Goal: Information Seeking & Learning: Learn about a topic

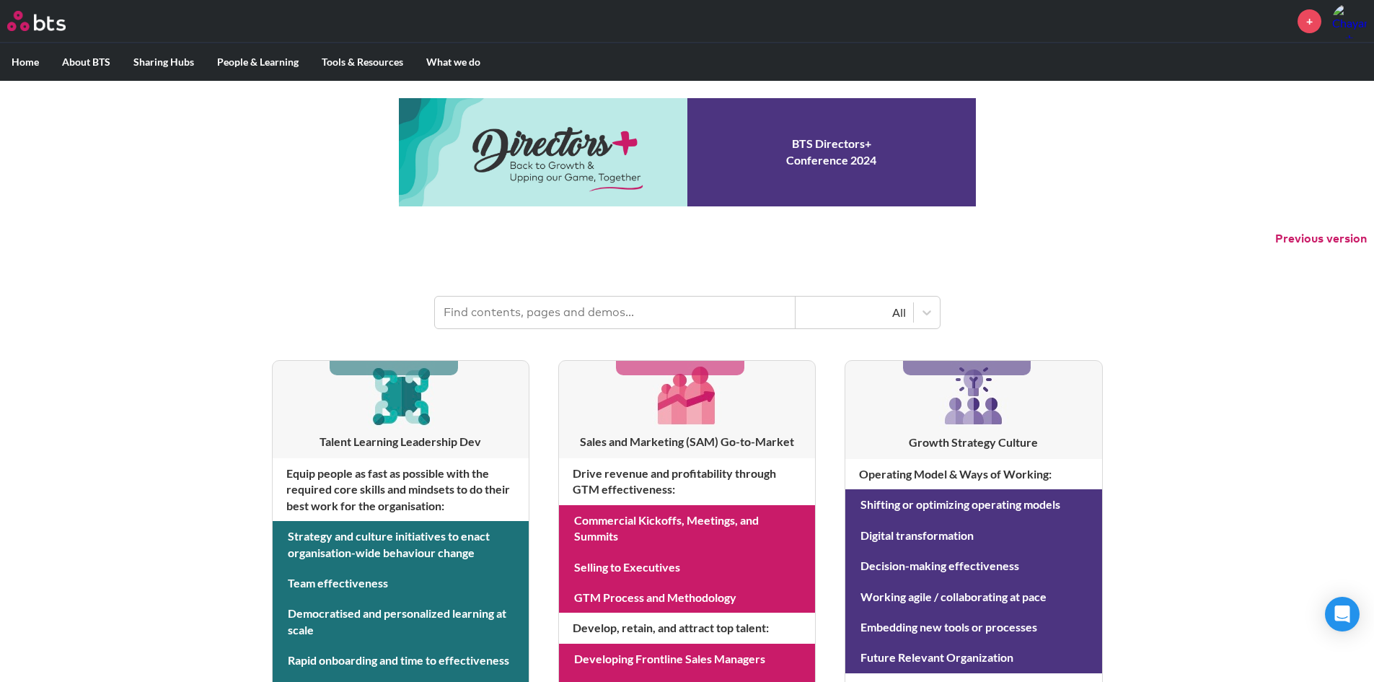
click at [544, 309] on input "text" at bounding box center [615, 312] width 361 height 32
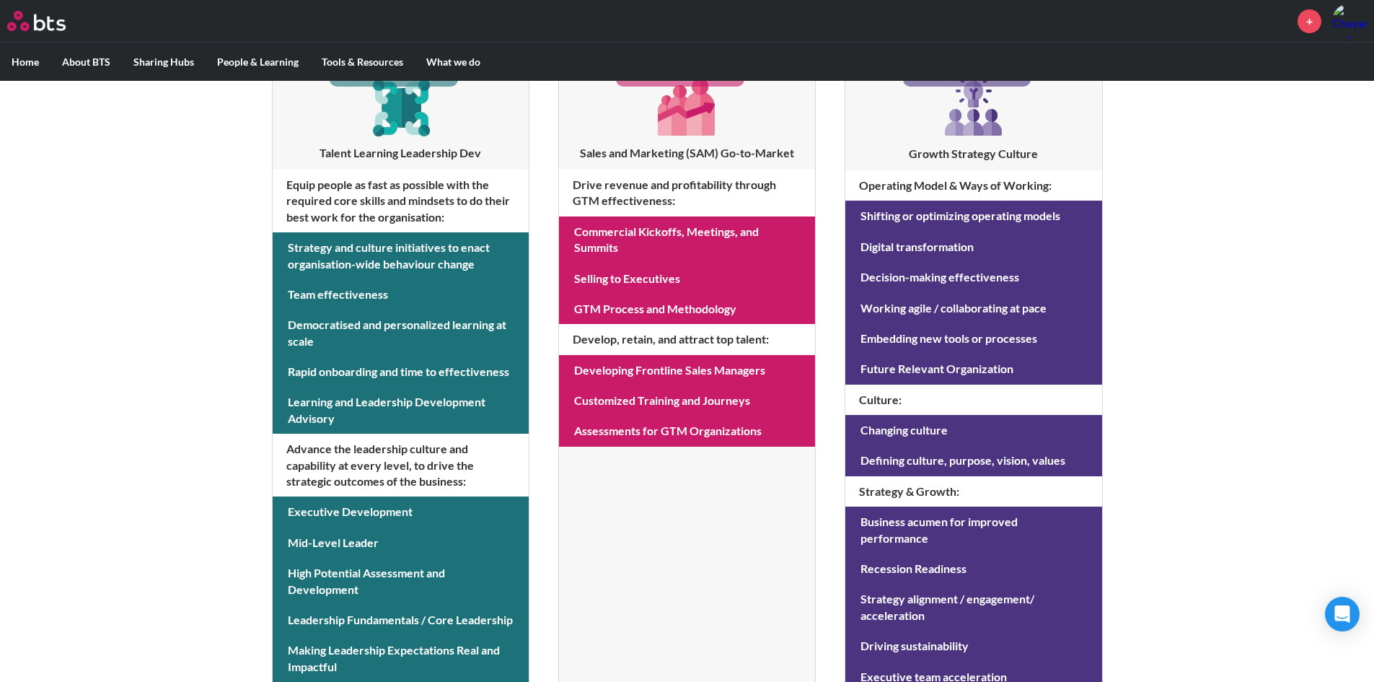
scroll to position [69, 0]
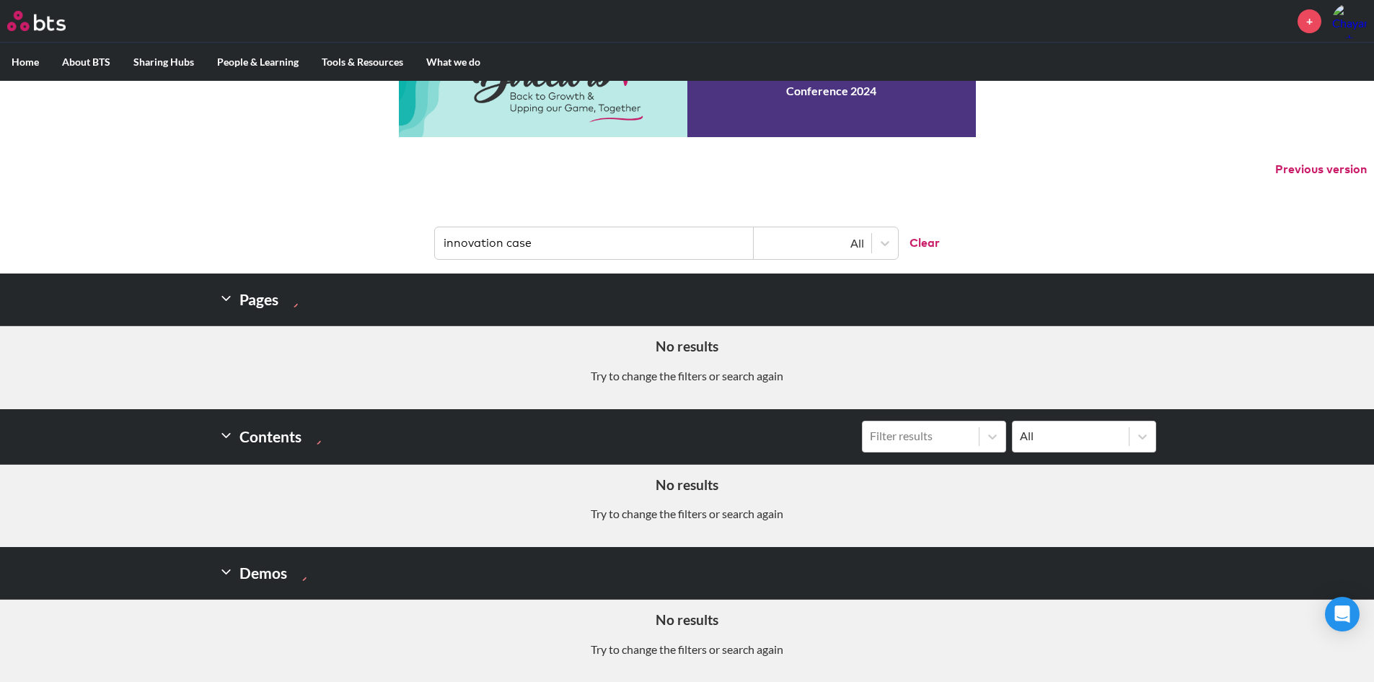
click at [567, 247] on input "innovation case" at bounding box center [594, 243] width 319 height 32
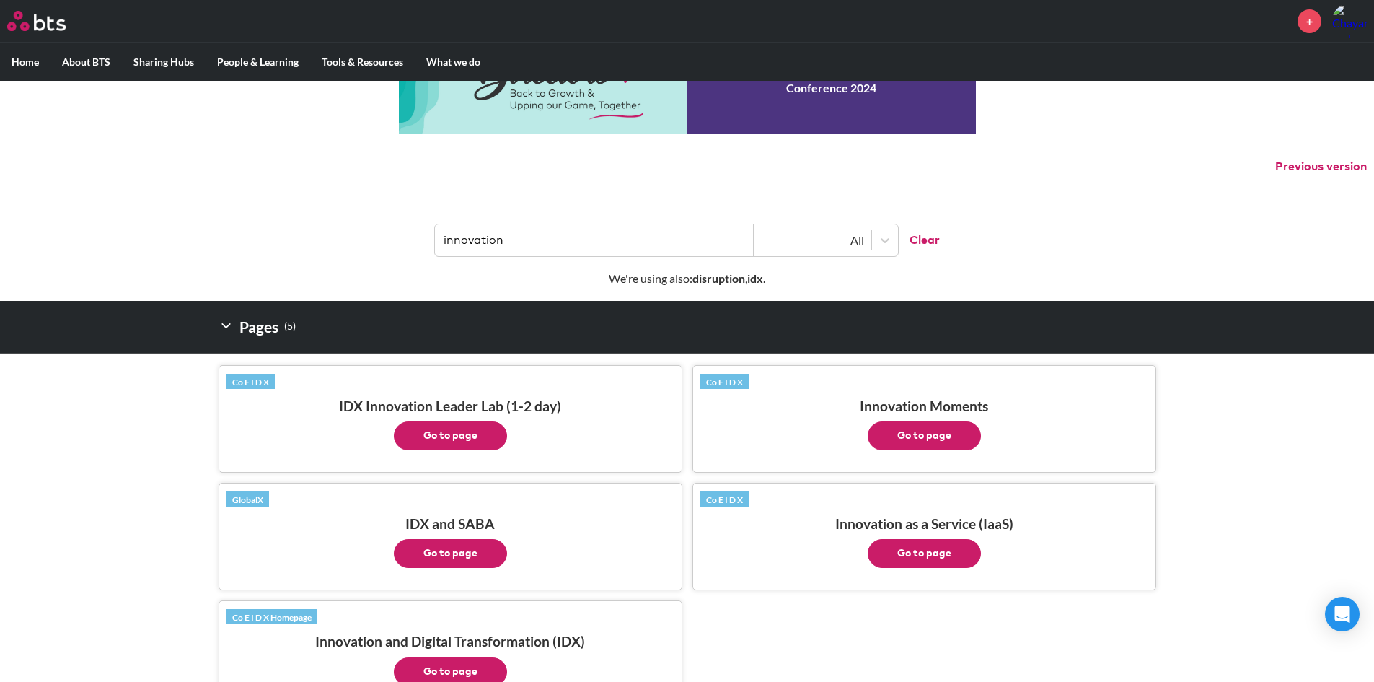
scroll to position [144, 0]
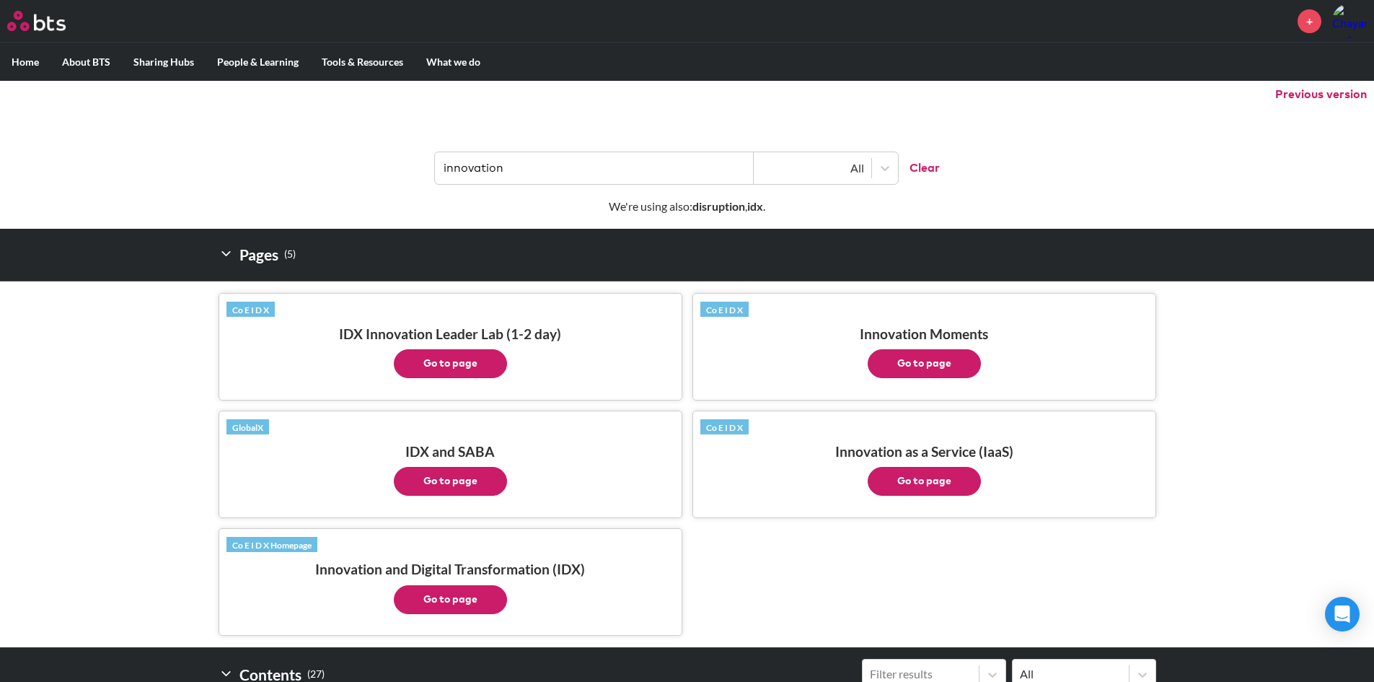
type input "innovation"
drag, startPoint x: 915, startPoint y: 364, endPoint x: 905, endPoint y: 363, distance: 10.9
click at [905, 363] on button "Go to page" at bounding box center [924, 363] width 113 height 29
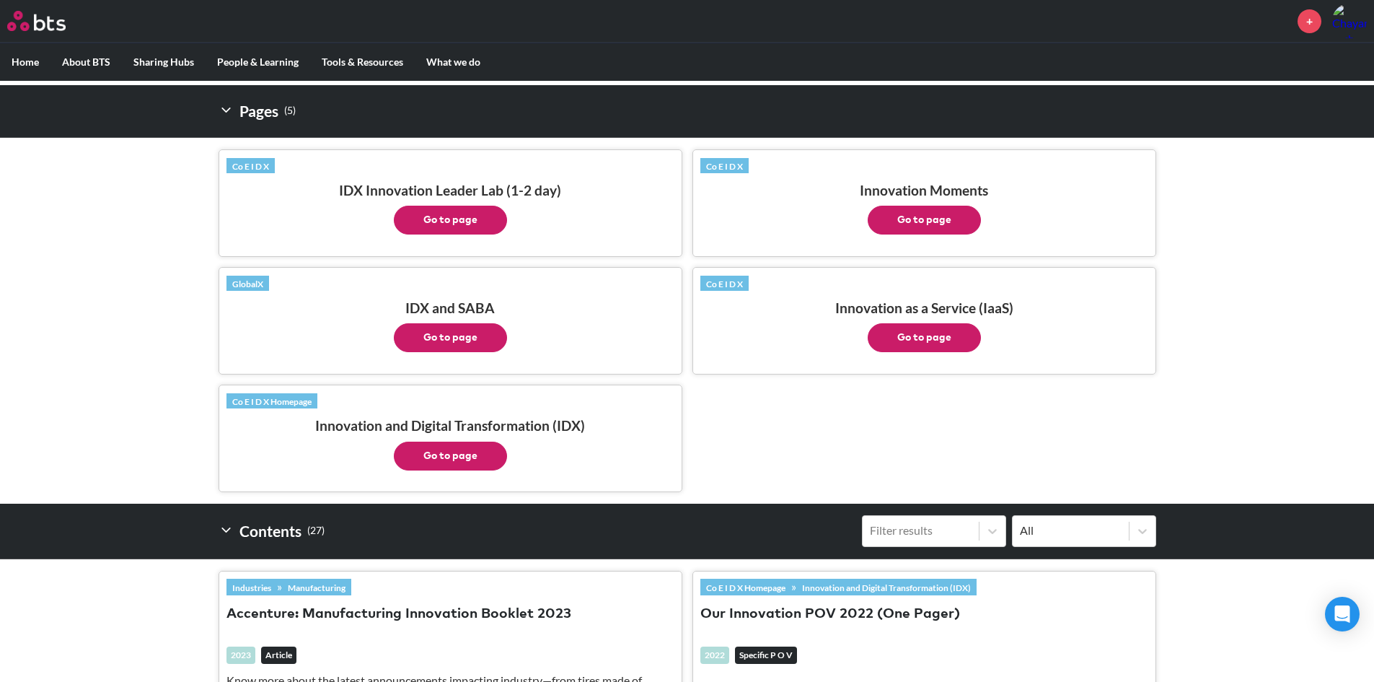
scroll to position [289, 0]
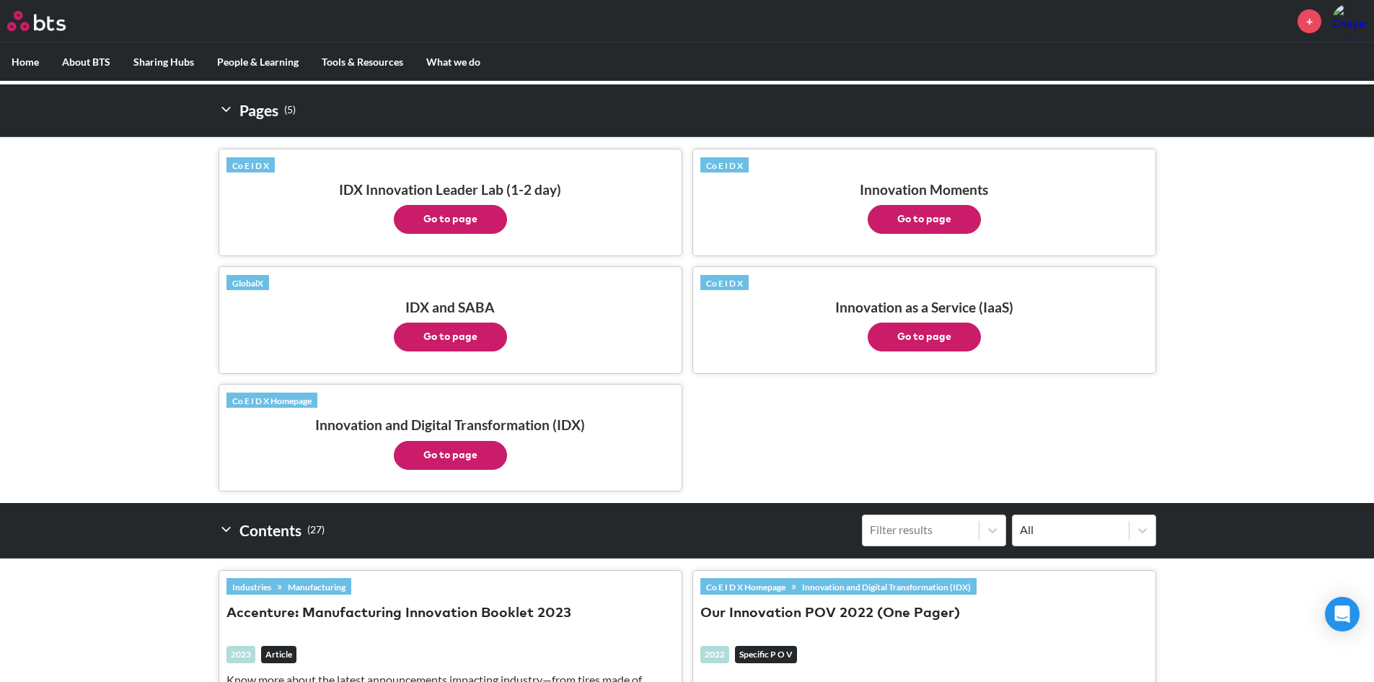
click at [465, 217] on button "Go to page" at bounding box center [450, 219] width 113 height 29
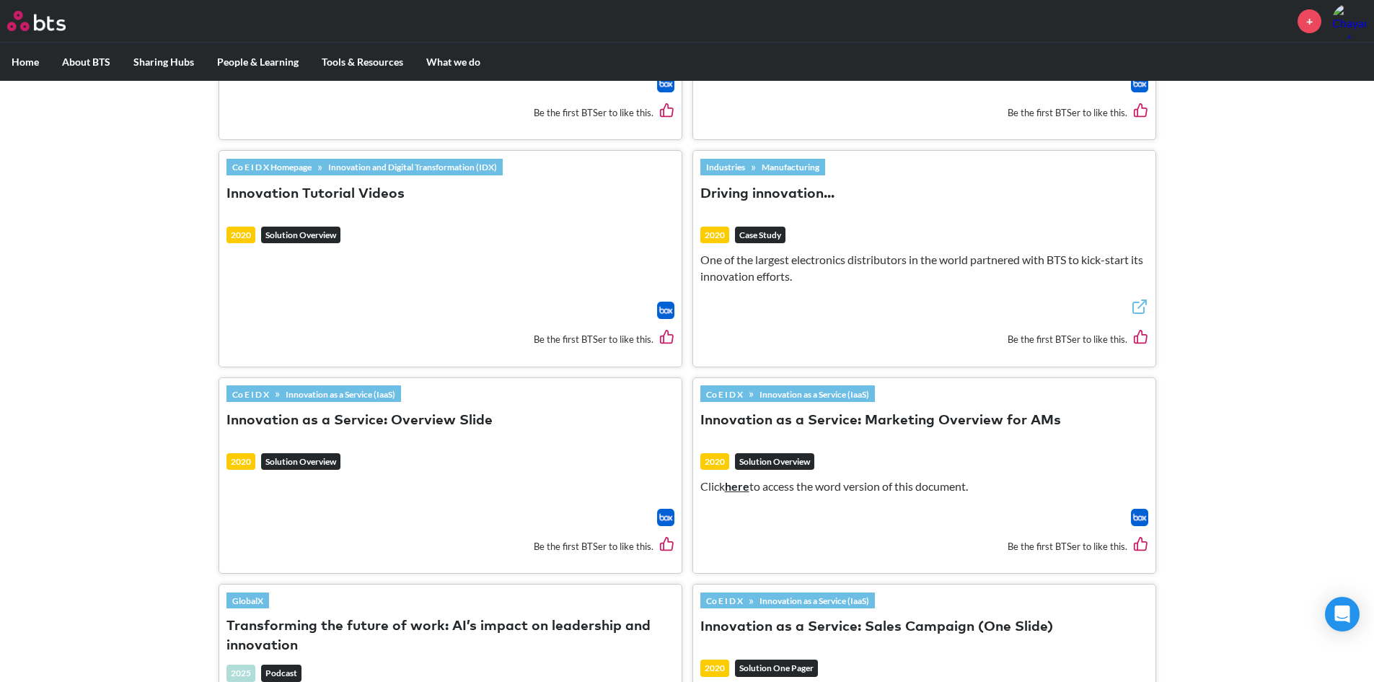
scroll to position [1371, 0]
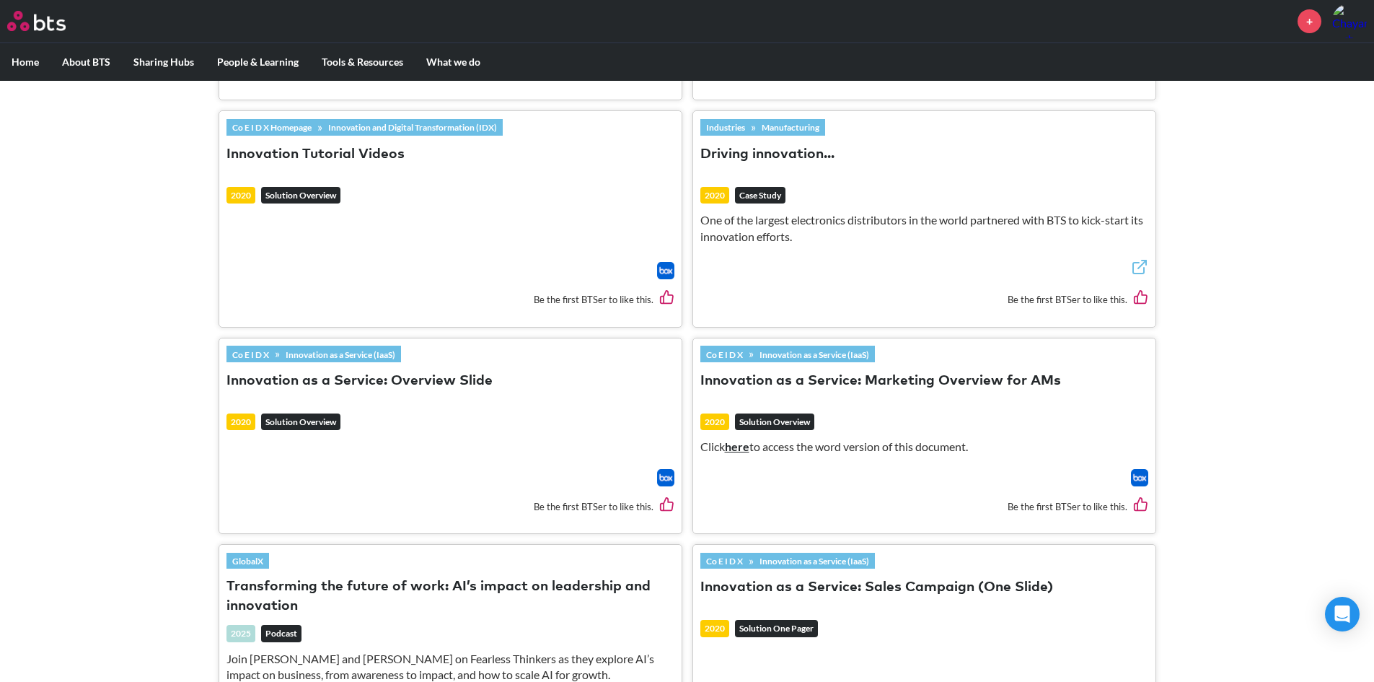
click at [778, 162] on button "Driving innovation..." at bounding box center [767, 154] width 134 height 19
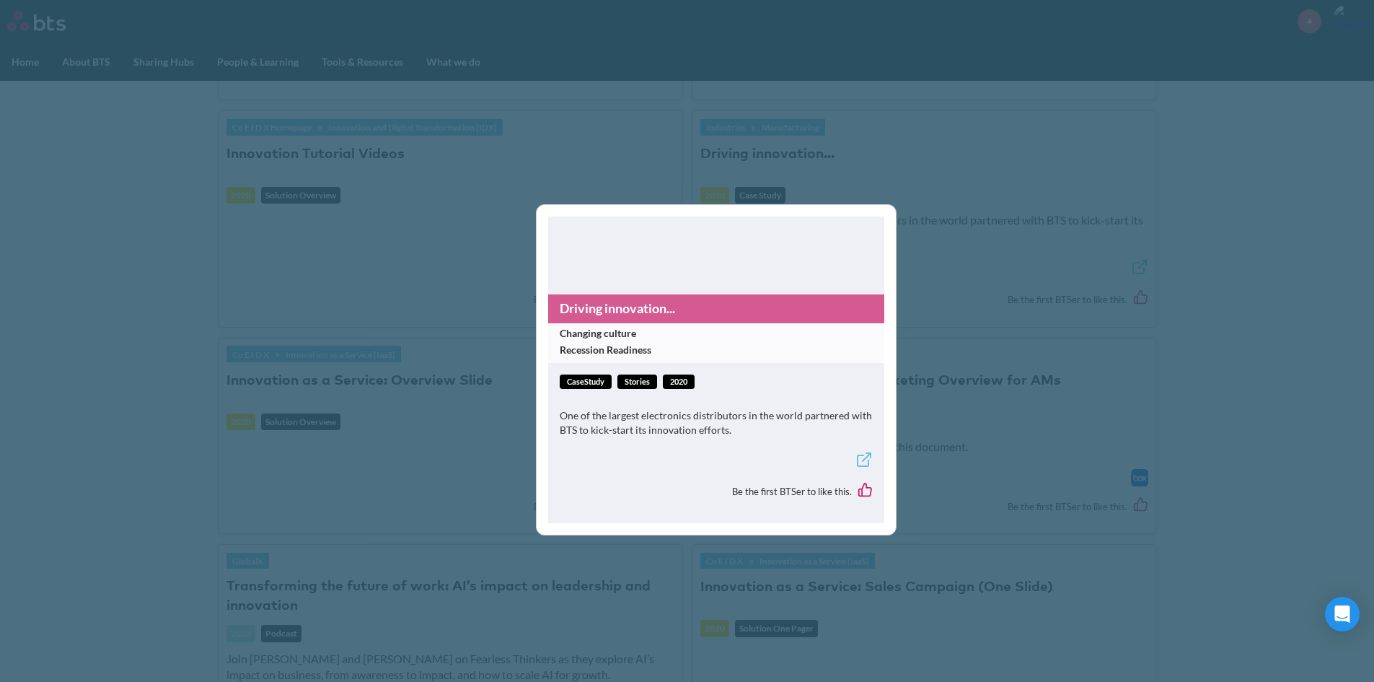
click at [631, 382] on link "Stories" at bounding box center [638, 381] width 40 height 15
click at [588, 385] on span "caseStudy" at bounding box center [586, 381] width 52 height 15
click at [1016, 278] on div "Driving innovation... Changing culture Recession Readiness caseStudy Stories 20…" at bounding box center [687, 341] width 1374 height 682
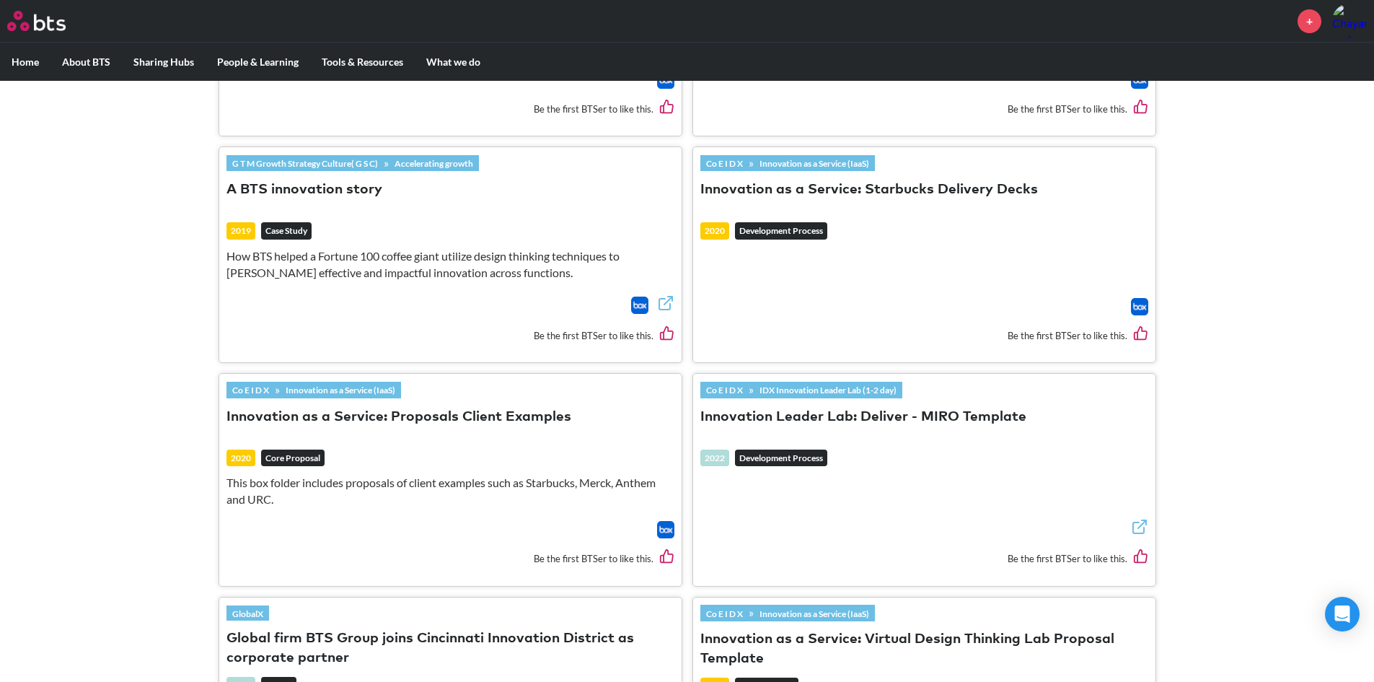
scroll to position [2186, 0]
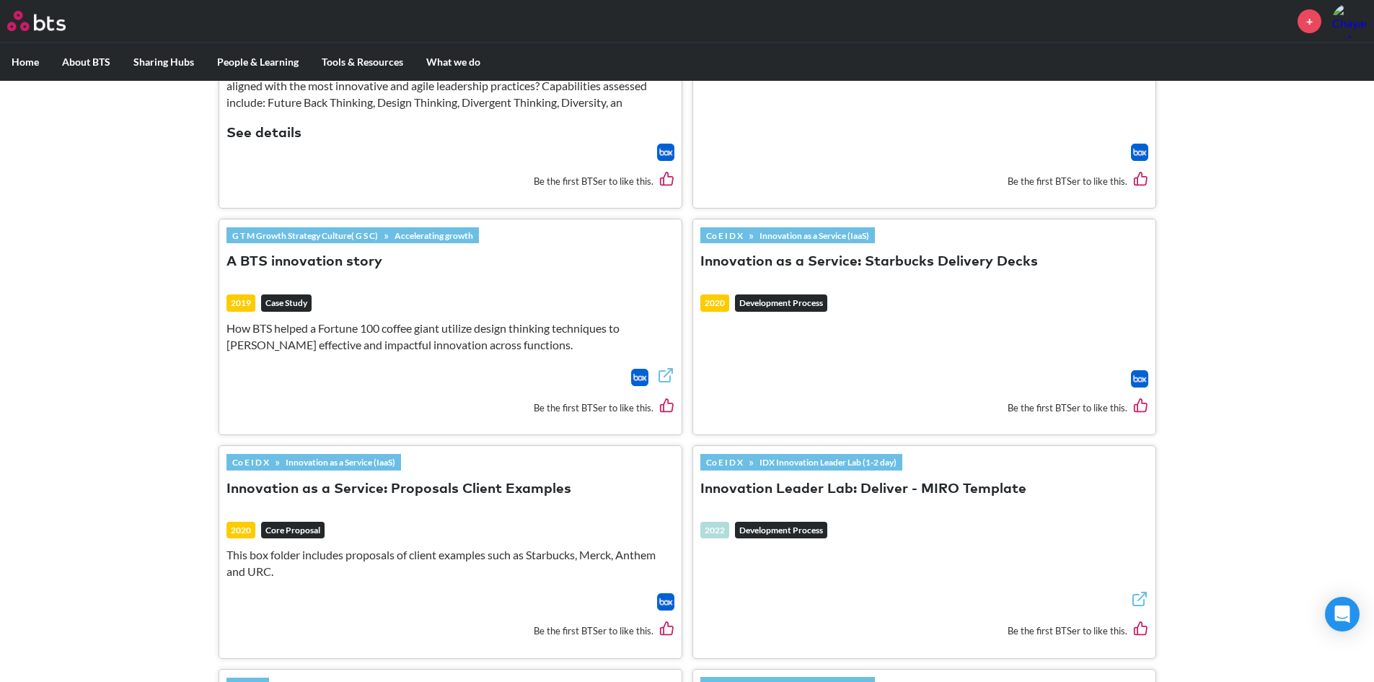
click at [309, 308] on em "Case Study" at bounding box center [286, 302] width 50 height 17
click at [310, 270] on button "A BTS innovation story" at bounding box center [305, 261] width 156 height 19
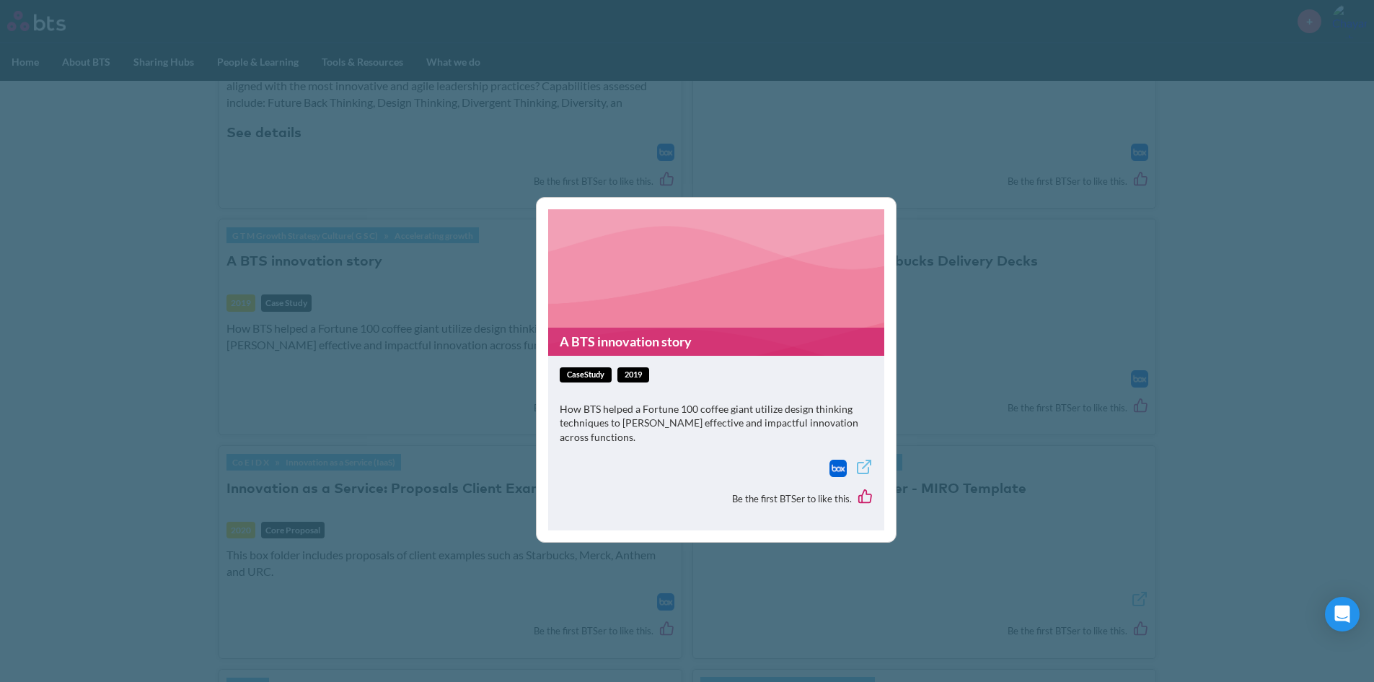
click at [569, 377] on span "caseStudy" at bounding box center [586, 374] width 52 height 15
click at [598, 375] on span "caseStudy" at bounding box center [586, 374] width 52 height 15
click at [641, 377] on span "2019" at bounding box center [634, 374] width 32 height 15
drag, startPoint x: 755, startPoint y: 443, endPoint x: 743, endPoint y: 439, distance: 12.8
click at [753, 442] on p "How BTS helped a Fortune 100 coffee giant utilize design thinking techniques to…" at bounding box center [716, 423] width 313 height 43
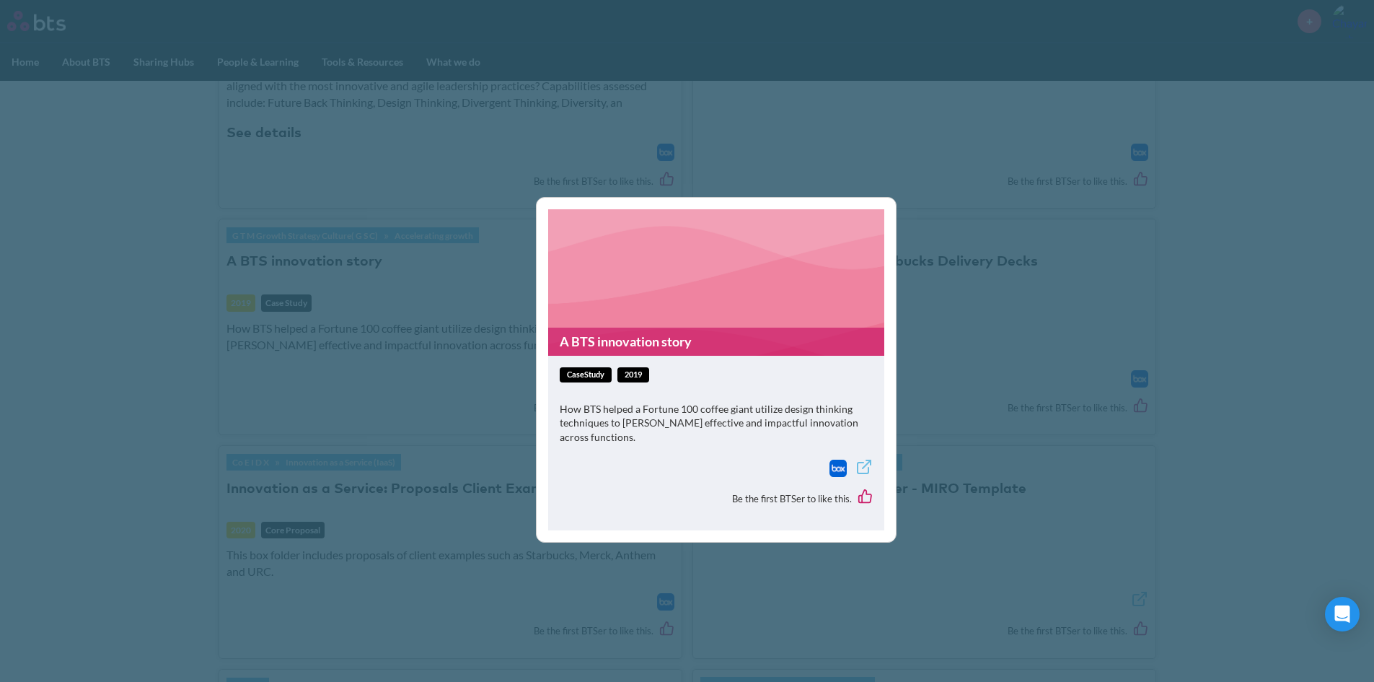
click at [695, 418] on p "How BTS helped a Fortune 100 coffee giant utilize design thinking techniques to…" at bounding box center [716, 423] width 313 height 43
click at [866, 469] on icon at bounding box center [864, 466] width 17 height 17
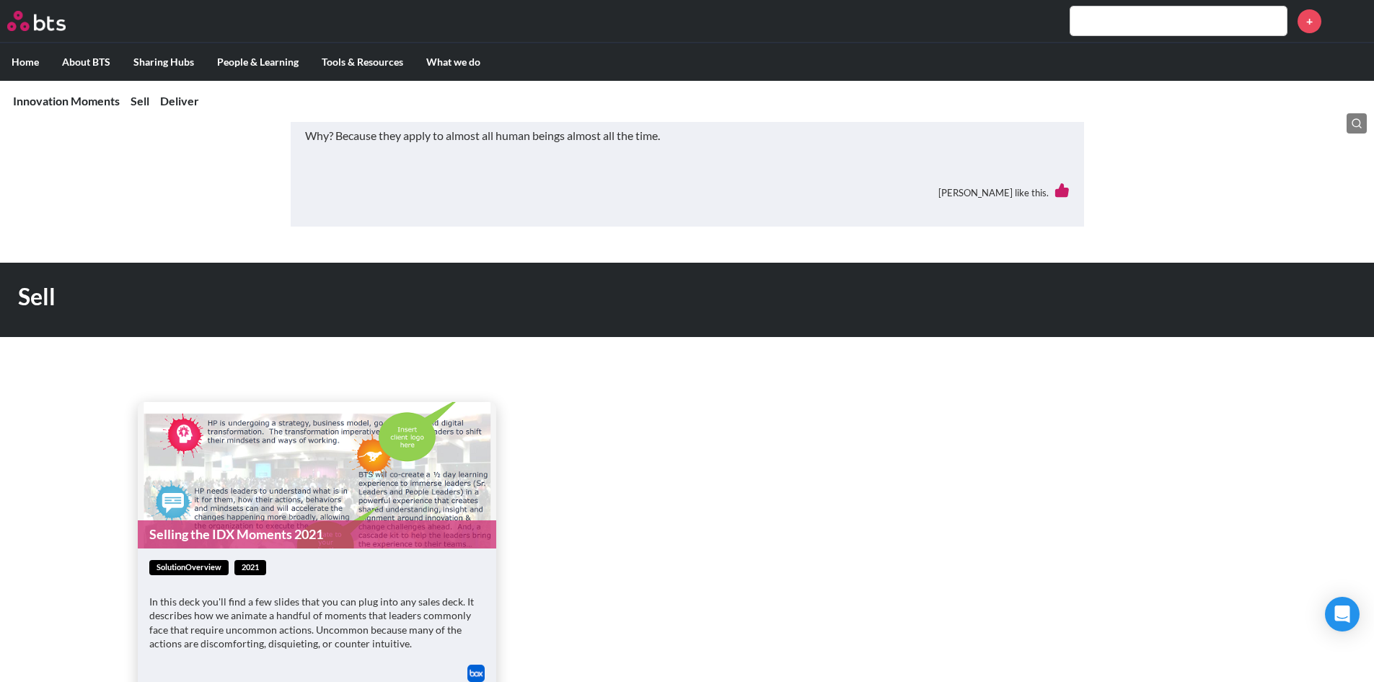
scroll to position [505, 0]
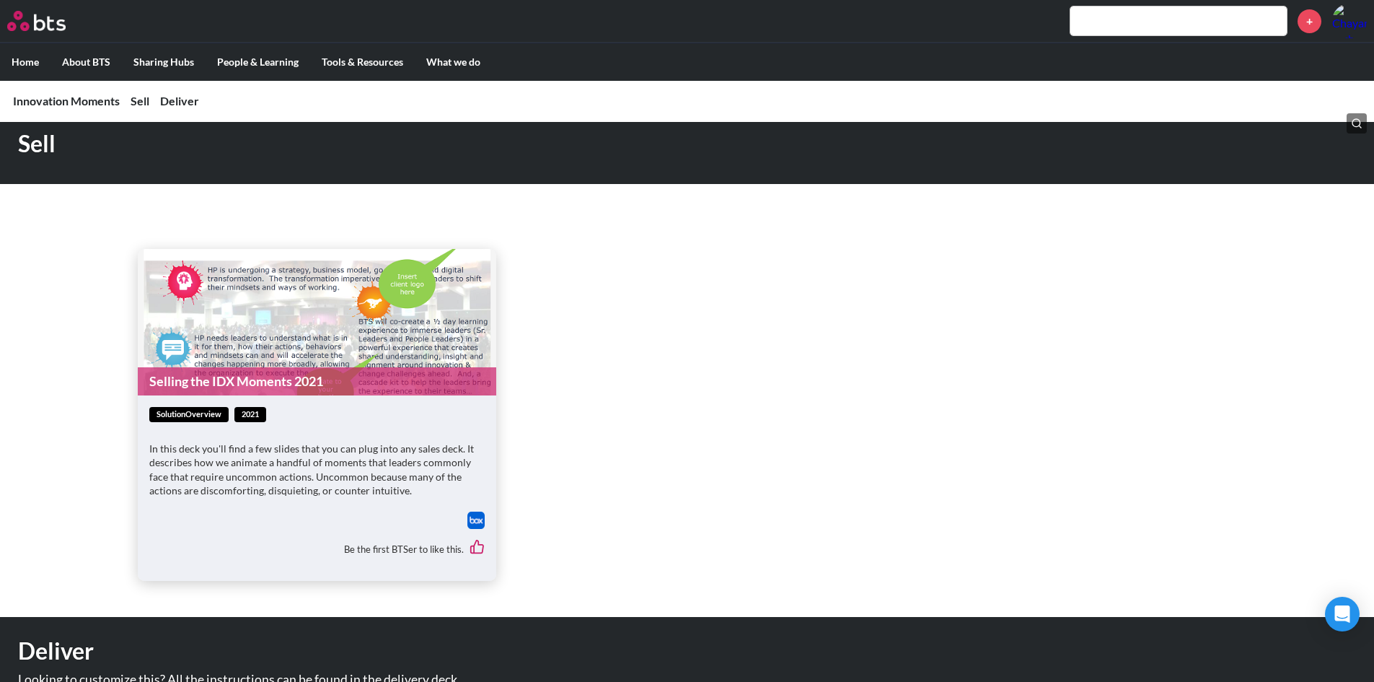
click at [322, 375] on link "Selling the IDX Moments 2021" at bounding box center [317, 381] width 359 height 28
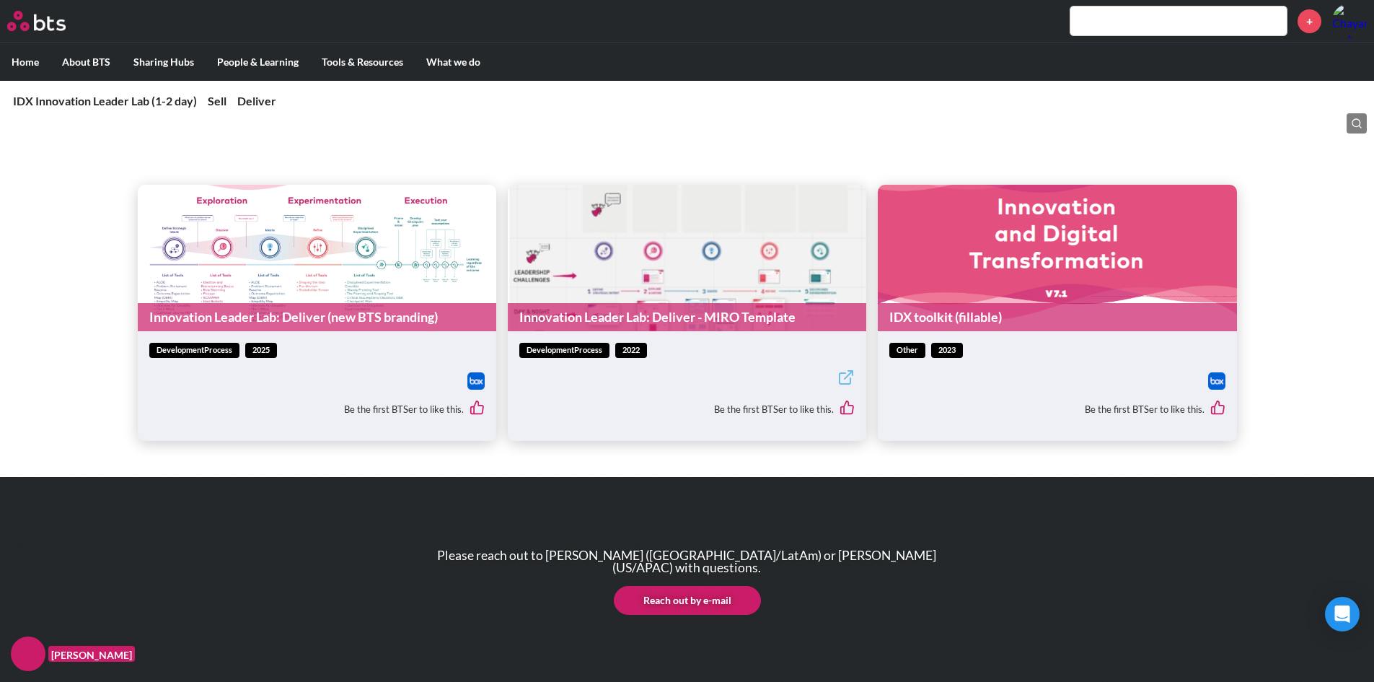
scroll to position [1151, 0]
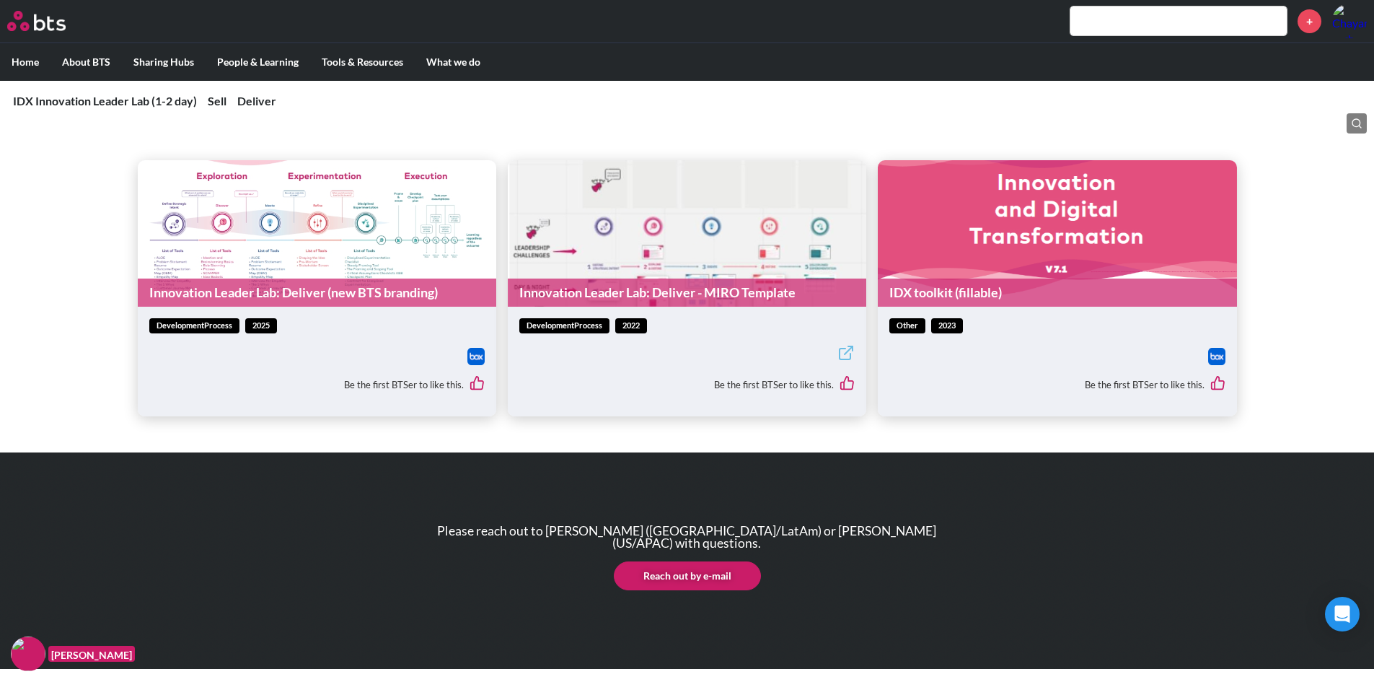
click at [271, 292] on link "Innovation Leader Lab: Deliver (new BTS branding)" at bounding box center [317, 292] width 359 height 28
click at [967, 308] on div "other 2023 Be the first BTSer to like this." at bounding box center [1057, 362] width 359 height 110
click at [972, 292] on link "IDX toolkit (fillable)" at bounding box center [1057, 292] width 359 height 28
